Goal: Task Accomplishment & Management: Use online tool/utility

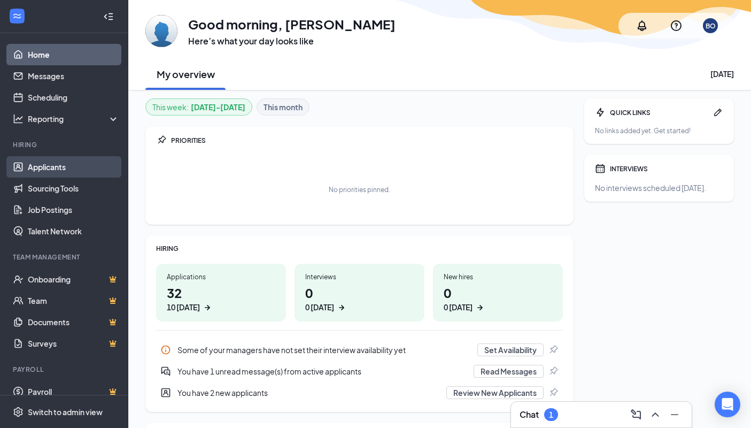
click at [55, 175] on link "Applicants" at bounding box center [73, 166] width 91 height 21
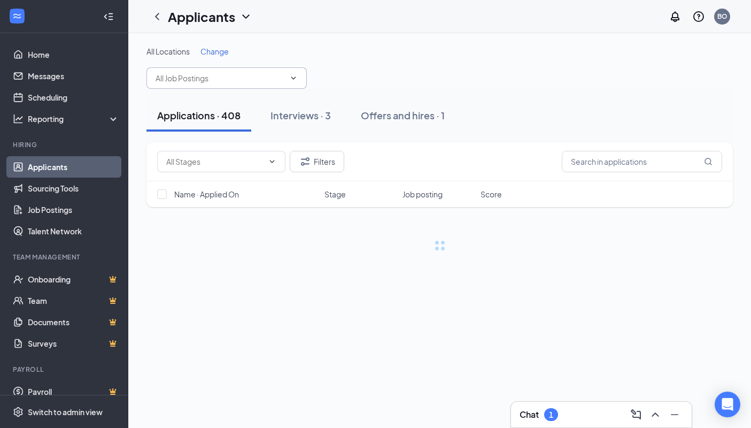
click at [291, 78] on icon "ChevronDown" at bounding box center [293, 78] width 9 height 9
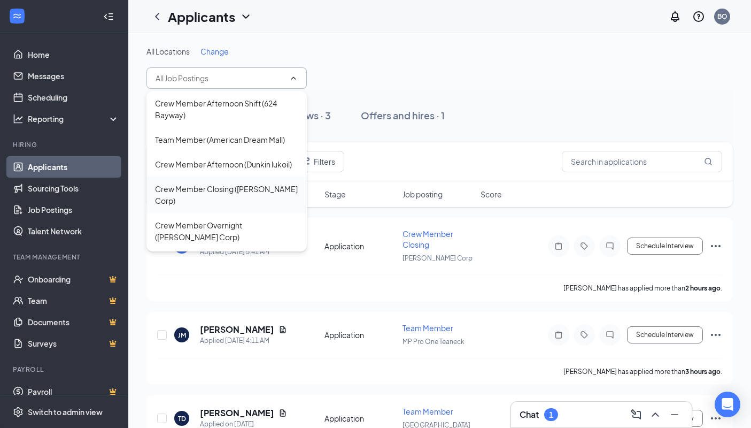
click at [255, 199] on div "Crew Member Closing ([PERSON_NAME] Corp)" at bounding box center [226, 195] width 143 height 24
type input "Crew Member Closing ([PERSON_NAME] Corp)"
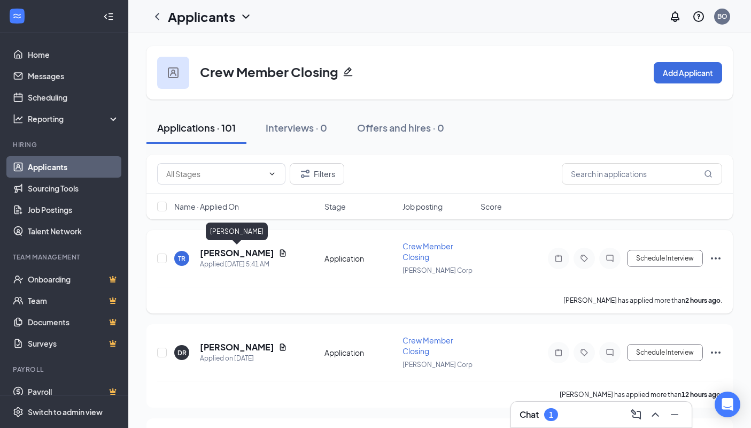
click at [235, 252] on h5 "[PERSON_NAME]" at bounding box center [237, 253] width 74 height 12
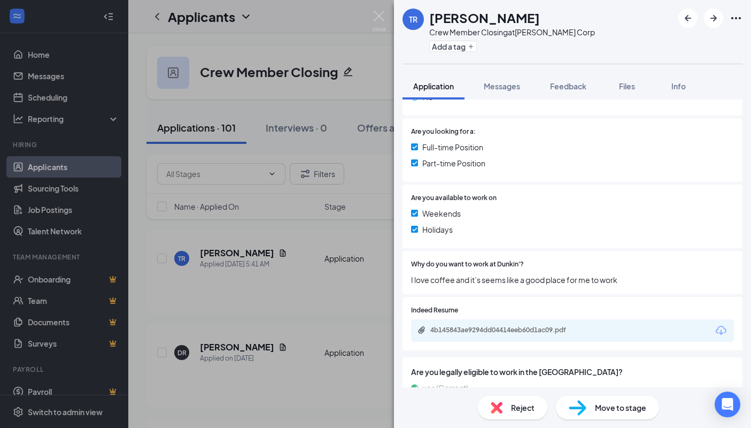
scroll to position [212, 0]
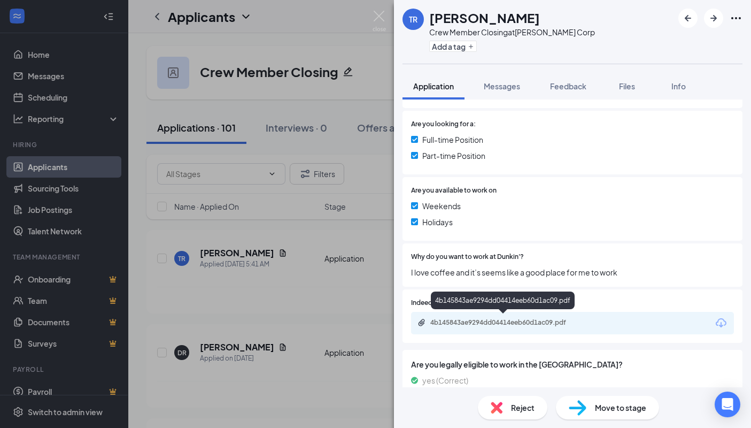
click at [555, 323] on div "4b145843ae9294dd04414eeb60d1ac09.pdf" at bounding box center [505, 322] width 150 height 9
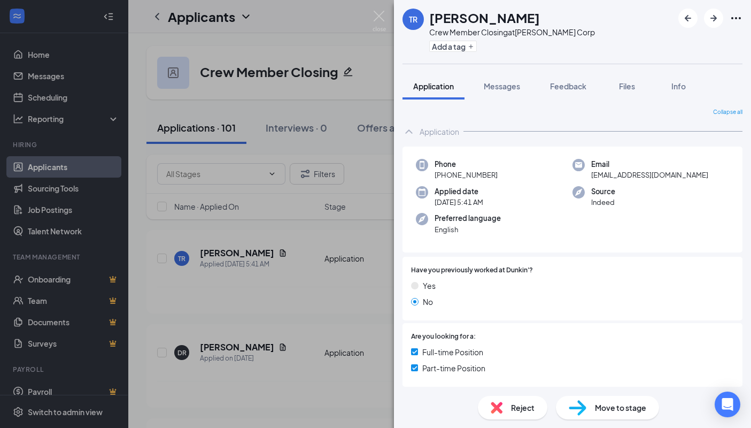
scroll to position [0, 0]
click at [747, 16] on div "TR [PERSON_NAME] Crew Member Closing at [PERSON_NAME] Corp Add a tag" at bounding box center [572, 32] width 357 height 64
click at [739, 20] on icon "Ellipses" at bounding box center [736, 18] width 13 height 13
click at [745, 16] on div "TR [PERSON_NAME] Crew Member Closing at [PERSON_NAME] Corp Add a tag" at bounding box center [572, 32] width 357 height 64
click at [745, 18] on div "TR [PERSON_NAME] Crew Member Closing at [PERSON_NAME] Corp Add a tag" at bounding box center [572, 32] width 357 height 64
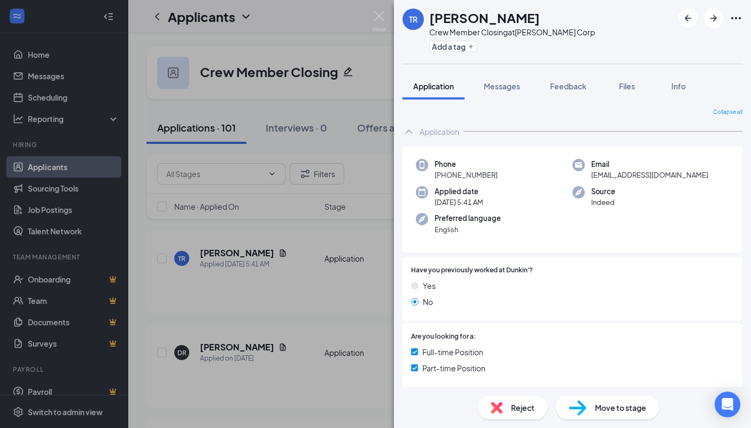
click at [743, 21] on div "TR [PERSON_NAME] Crew Member Closing at [PERSON_NAME] Corp Add a tag" at bounding box center [572, 32] width 357 height 64
click at [731, 19] on icon "Ellipses" at bounding box center [736, 18] width 13 height 13
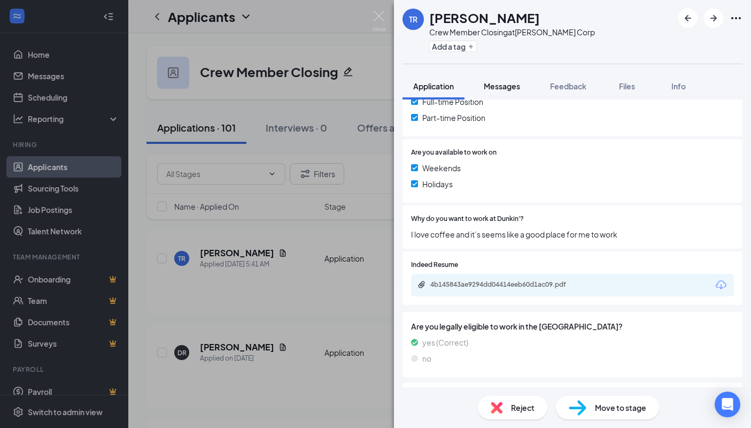
scroll to position [250, 0]
click at [381, 11] on img at bounding box center [379, 21] width 13 height 21
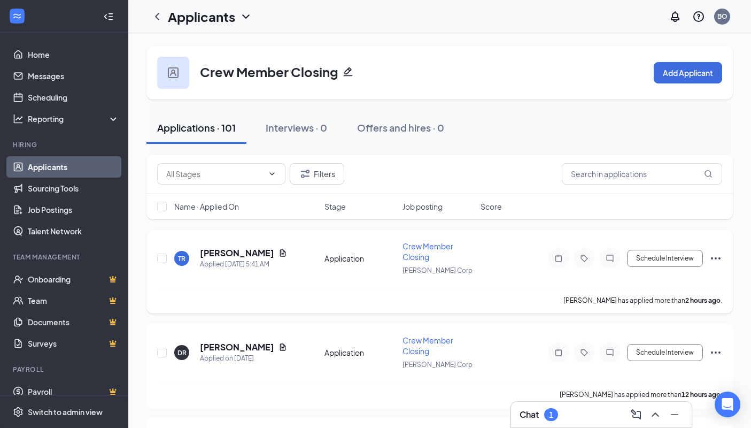
click at [331, 266] on div "TR [PERSON_NAME] Applied [DATE] 5:41 AM Application Crew Member Closing [PERSON…" at bounding box center [439, 264] width 565 height 46
click at [243, 253] on h5 "[PERSON_NAME]" at bounding box center [237, 253] width 74 height 12
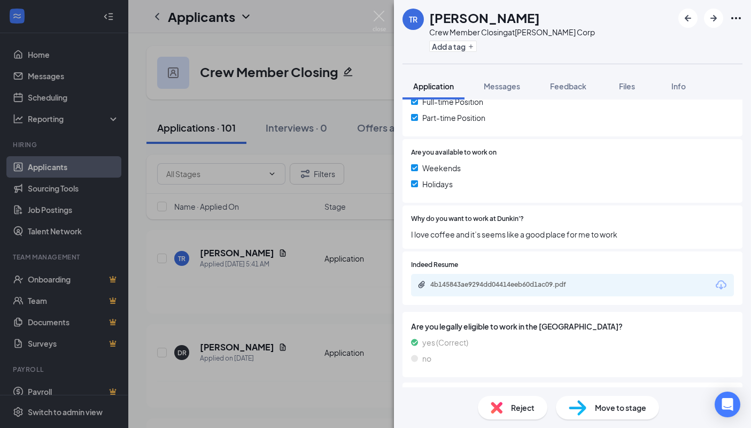
scroll to position [61, 0]
click at [500, 409] on div "Reject" at bounding box center [512, 408] width 69 height 24
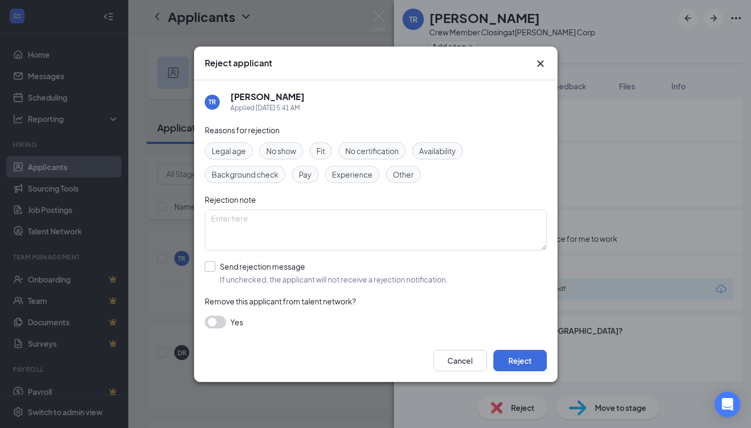
click at [209, 268] on input "Send rejection message If unchecked, the applicant will not receive a rejection…" at bounding box center [326, 273] width 243 height 24
checkbox input "true"
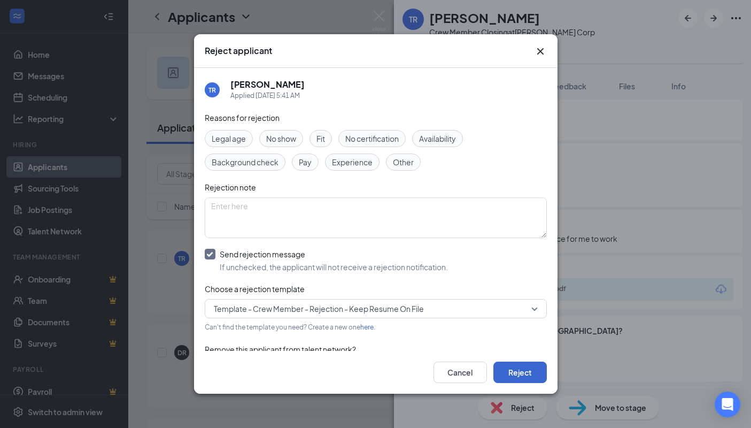
click at [512, 383] on button "Reject" at bounding box center [519, 371] width 53 height 21
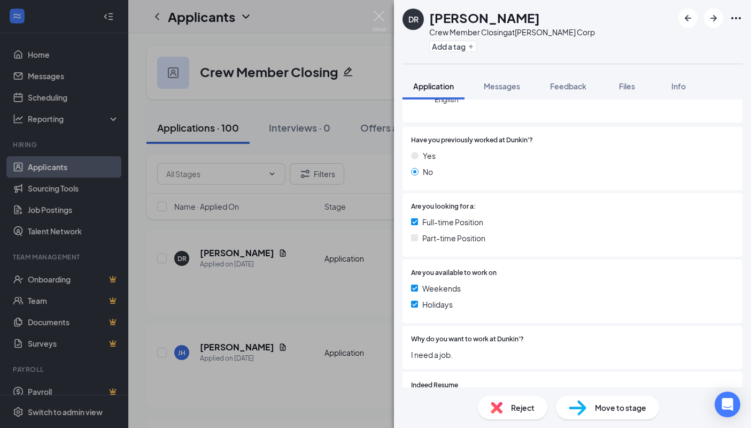
scroll to position [131, 0]
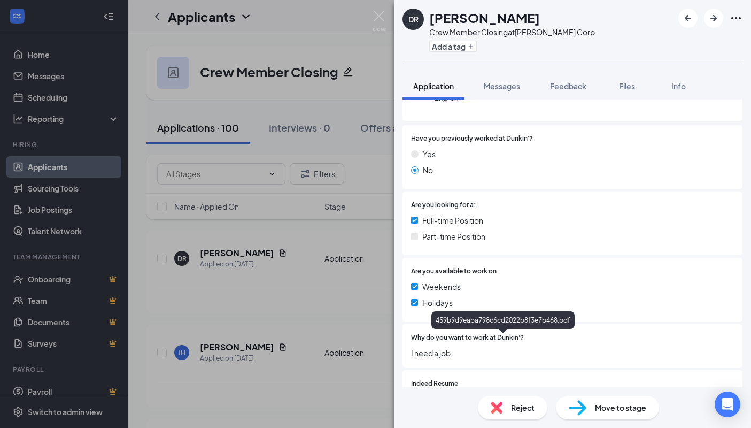
click at [480, 399] on div "459b9d9eaba798c6cd2022b8f3e7b468.pdf" at bounding box center [505, 403] width 150 height 9
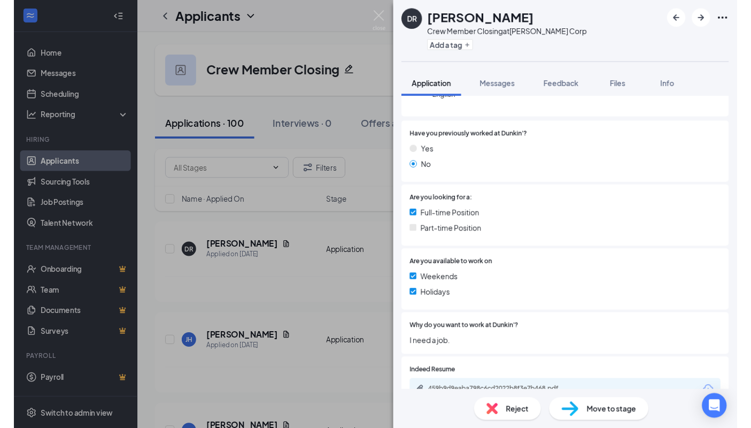
scroll to position [44, 0]
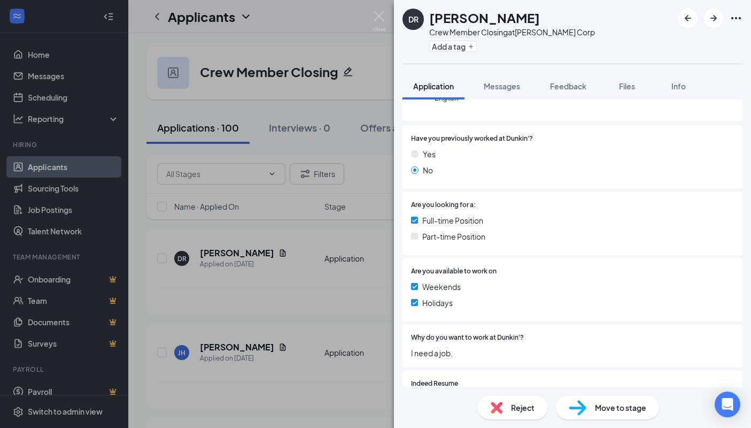
click at [511, 413] on span "Reject" at bounding box center [523, 407] width 24 height 12
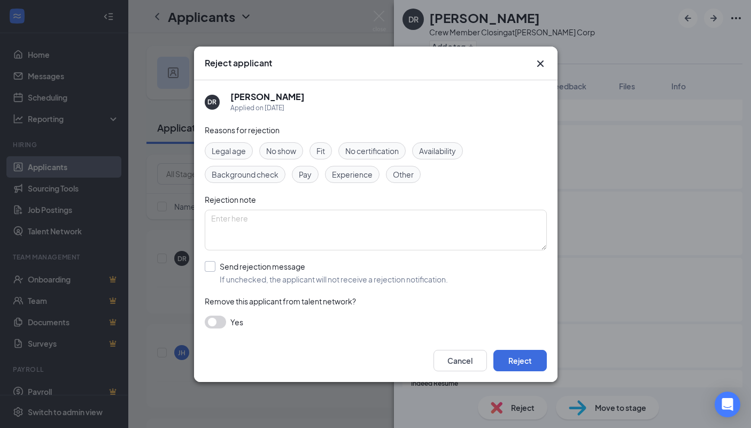
click at [207, 266] on input "Send rejection message If unchecked, the applicant will not receive a rejection…" at bounding box center [326, 273] width 243 height 24
checkbox input "true"
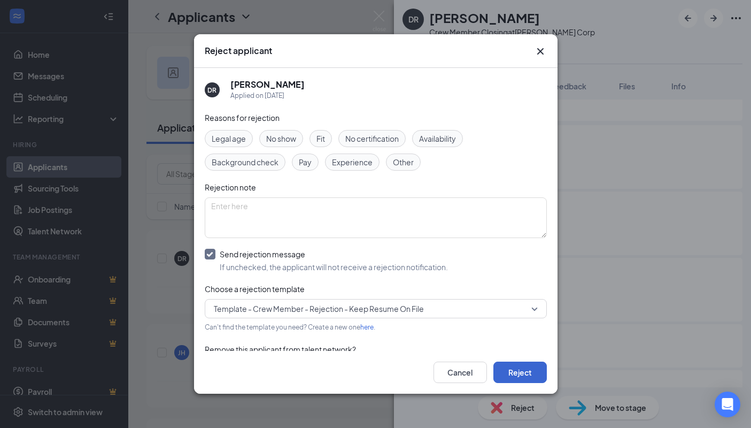
click at [510, 383] on button "Reject" at bounding box center [519, 371] width 53 height 21
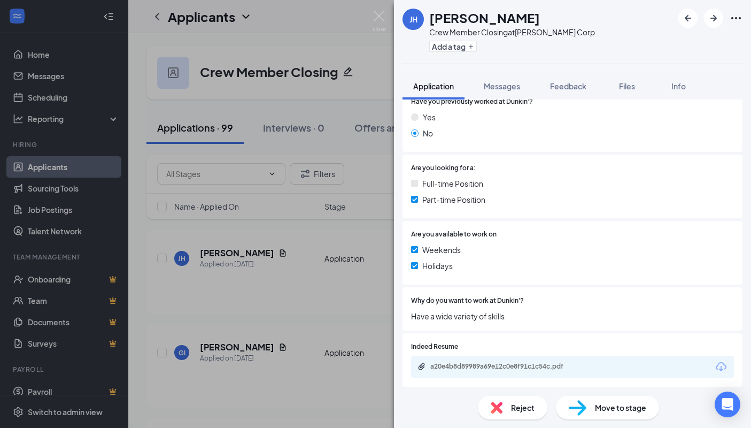
scroll to position [199, 0]
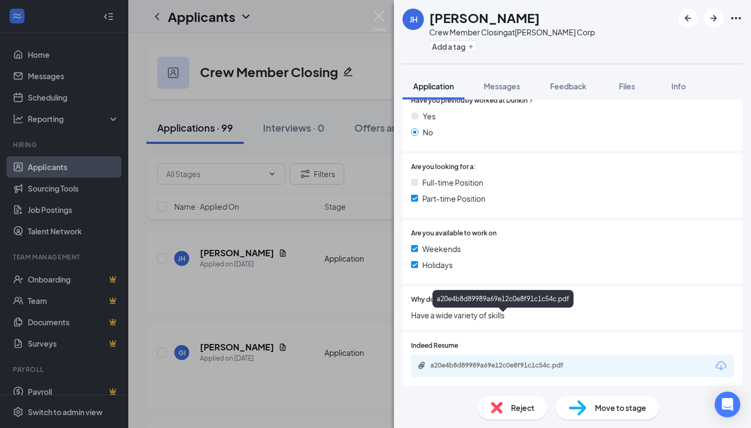
click at [501, 361] on div "a20e4b8d89989a69e12c0e8f91c1c54c.pdf" at bounding box center [505, 365] width 150 height 9
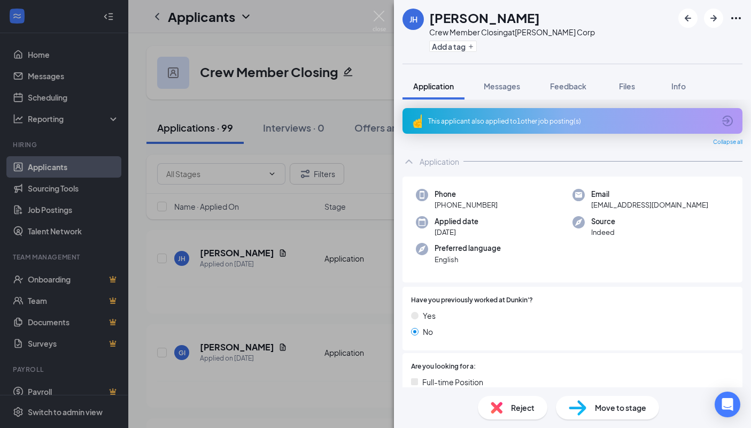
scroll to position [0, 0]
click at [365, 13] on div "[PERSON_NAME] Crew Member Closing at [PERSON_NAME] Corp Add a tag Application M…" at bounding box center [375, 214] width 751 height 428
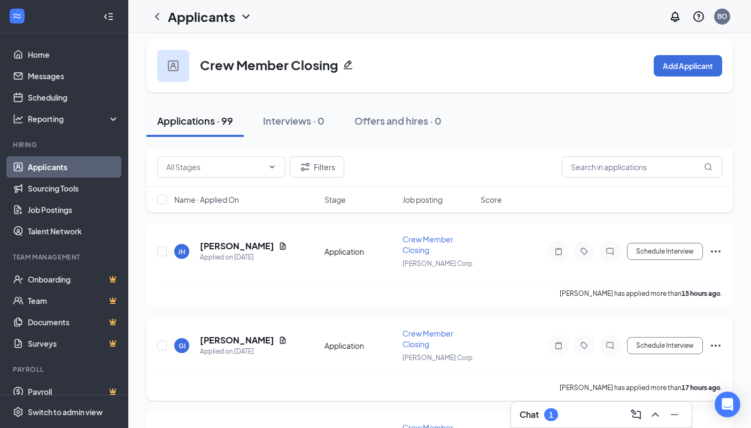
scroll to position [22, 0]
